Goal: Task Accomplishment & Management: Manage account settings

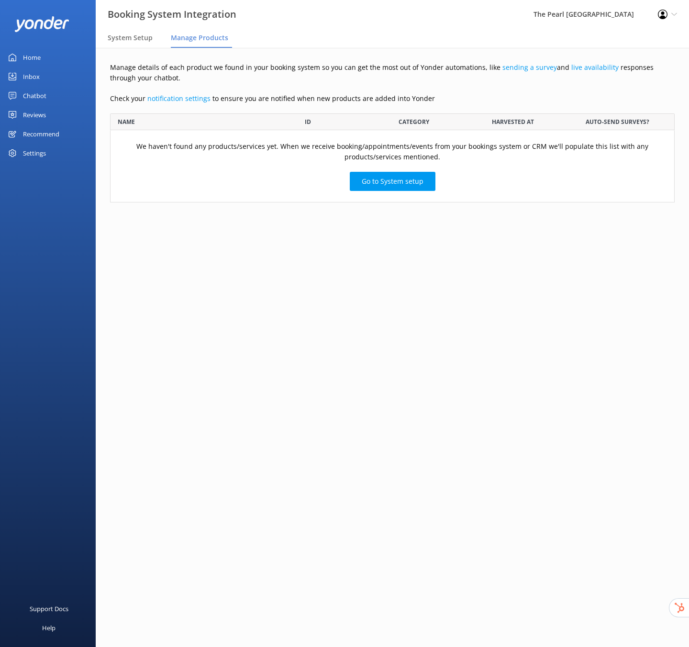
scroll to position [82, 557]
click at [136, 41] on span "System Setup" at bounding box center [130, 38] width 45 height 10
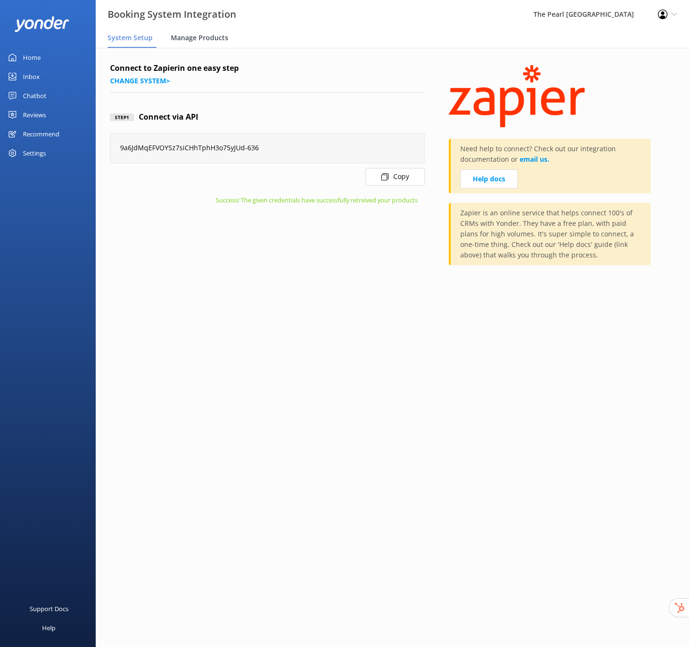
click at [197, 35] on span "Manage Products" at bounding box center [199, 38] width 57 height 10
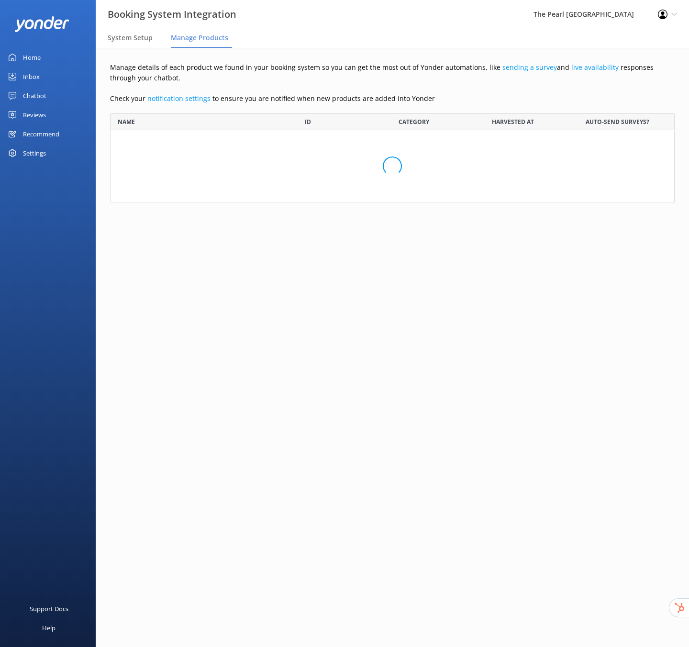
scroll to position [82, 557]
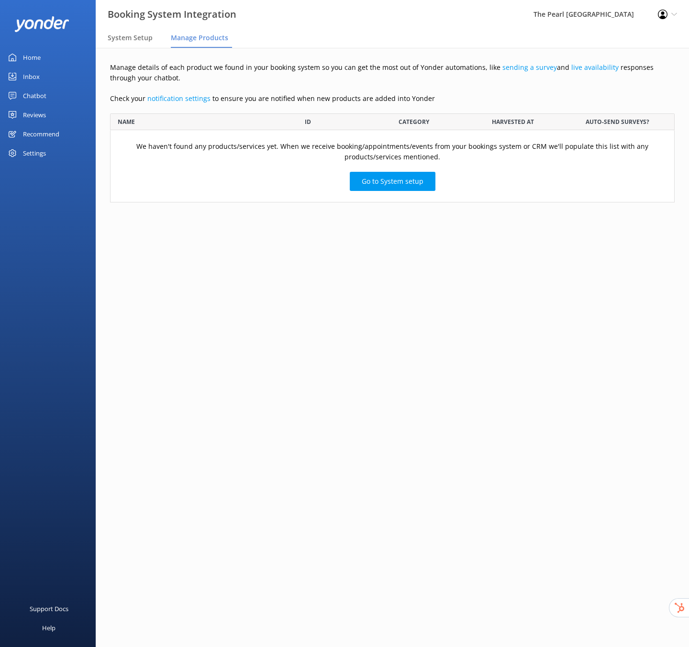
click at [47, 118] on link "Reviews" at bounding box center [48, 114] width 96 height 19
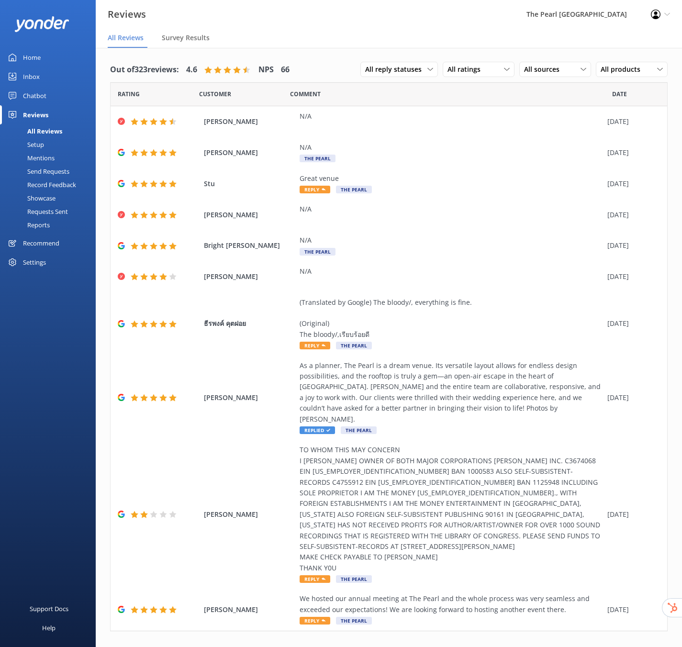
click at [58, 172] on div "Send Requests" at bounding box center [38, 171] width 64 height 13
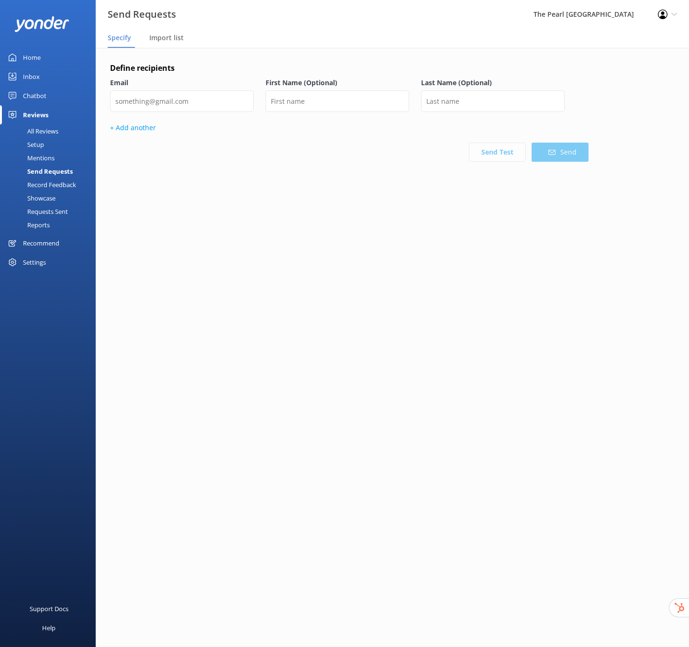
click at [52, 212] on div "Requests Sent" at bounding box center [37, 211] width 62 height 13
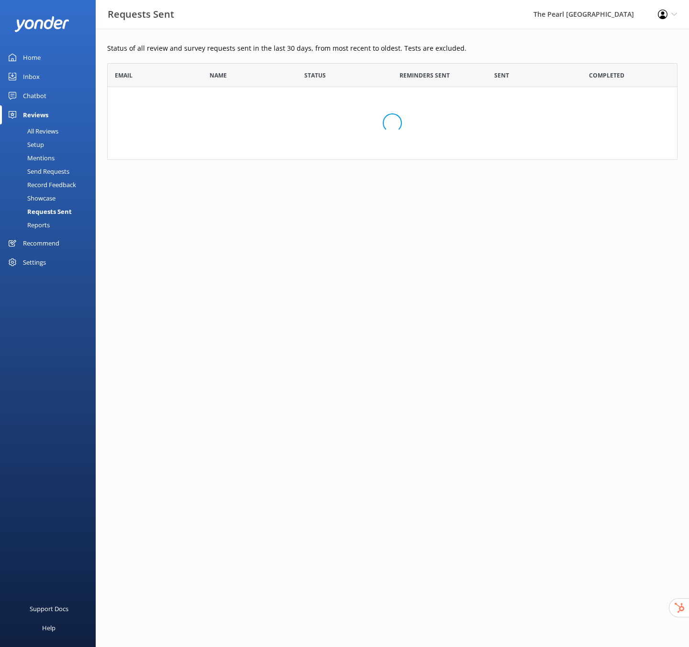
scroll to position [161, 563]
